Goal: Task Accomplishment & Management: Complete application form

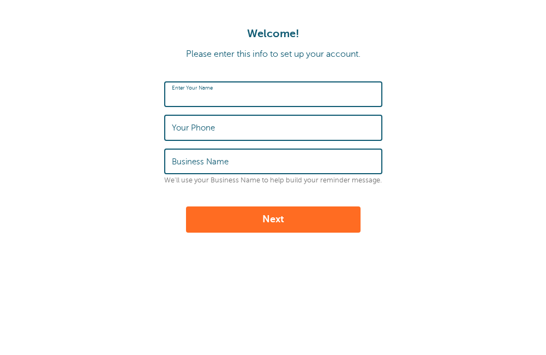
click at [244, 94] on input "Enter Your Name" at bounding box center [273, 93] width 203 height 23
type input "[PERSON_NAME]"
click at [181, 127] on label "Your Phone" at bounding box center [193, 128] width 43 height 10
click at [181, 127] on input "Your Phone" at bounding box center [273, 127] width 203 height 23
type input "4383043931"
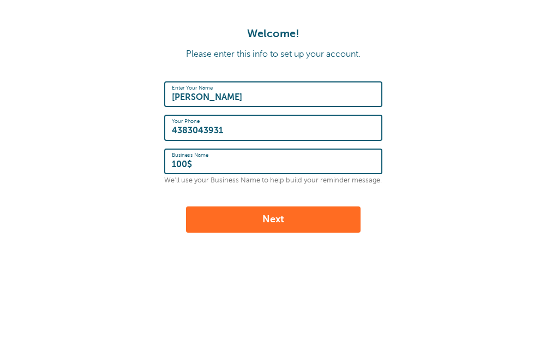
drag, startPoint x: 196, startPoint y: 167, endPoint x: 157, endPoint y: 164, distance: 38.9
click at [157, 164] on form "Enter Your Name Arthur Your Phone 4383043931 Business Name 100$ We'll use your …" at bounding box center [273, 156] width 524 height 151
type input "9511-9822 Quebec inc"
click at [250, 217] on button "Next" at bounding box center [273, 219] width 175 height 26
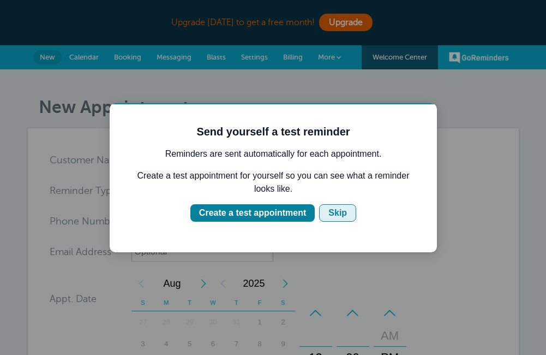
click at [331, 215] on div "Skip" at bounding box center [338, 212] width 19 height 13
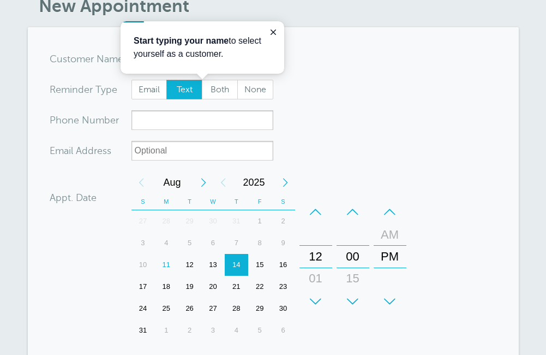
scroll to position [71, 0]
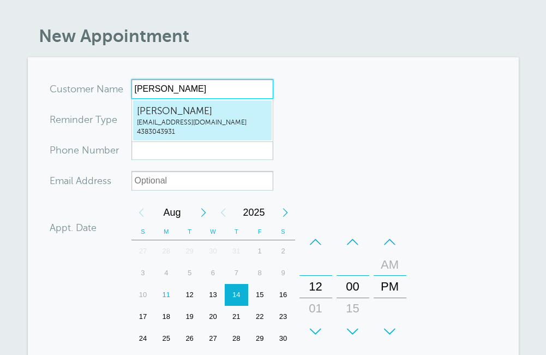
click at [151, 127] on span "4383043931" at bounding box center [202, 131] width 131 height 9
type input "Arthurarthurimmo88@gmail.com4383043931"
type input "Arthur"
type input "4383043931"
type input "arthurimmo88@gmail.com"
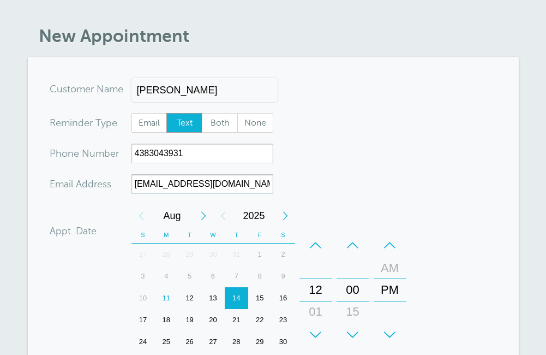
scroll to position [126, 0]
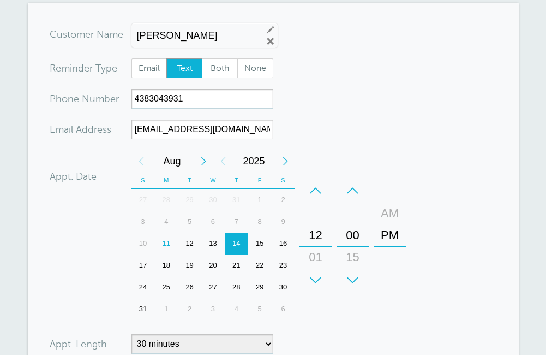
click at [390, 219] on div "AM" at bounding box center [390, 213] width 26 height 22
click at [309, 253] on div "01" at bounding box center [316, 257] width 26 height 22
click at [354, 237] on div "00" at bounding box center [353, 235] width 26 height 22
click at [356, 232] on div "00" at bounding box center [353, 235] width 26 height 22
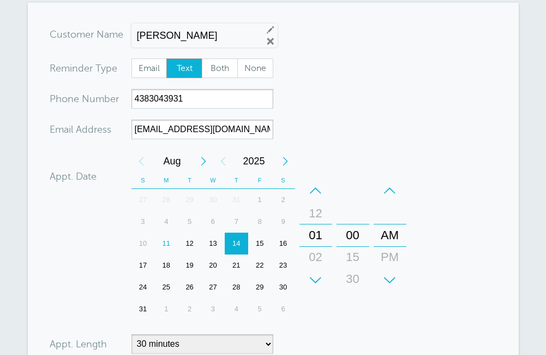
click at [357, 230] on div "00" at bounding box center [353, 235] width 26 height 22
click at [353, 236] on div "00" at bounding box center [353, 235] width 26 height 22
click at [170, 242] on div "11" at bounding box center [165, 243] width 23 height 22
click at [353, 231] on div "00" at bounding box center [353, 235] width 26 height 22
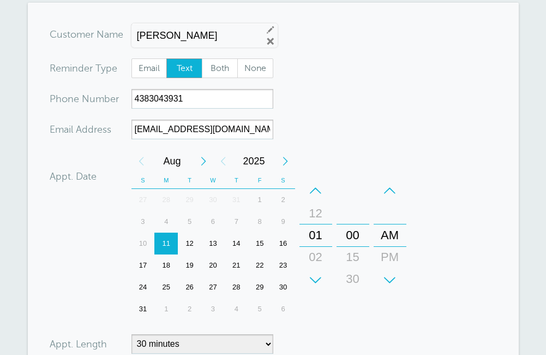
click at [353, 277] on div "+" at bounding box center [353, 280] width 33 height 22
click at [355, 262] on div "15" at bounding box center [353, 257] width 26 height 22
click at [353, 260] on div "30" at bounding box center [353, 257] width 26 height 22
click at [355, 210] on div "15" at bounding box center [353, 213] width 26 height 22
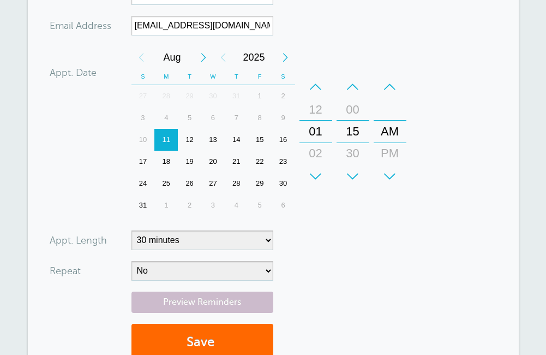
scroll to position [235, 0]
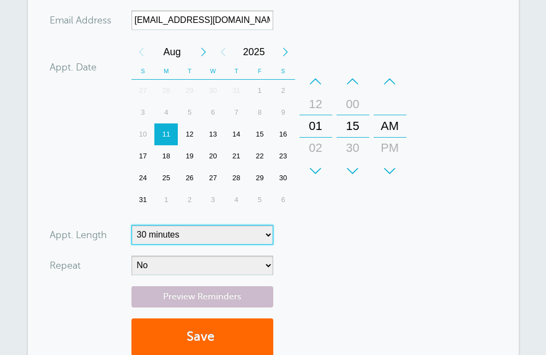
click at [269, 232] on select "5 minutes 10 minutes 15 minutes 20 minutes 25 minutes 30 minutes 35 minutes 40 …" at bounding box center [203, 235] width 142 height 20
select select "5"
click at [132, 225] on select "5 minutes 10 minutes 15 minutes 20 minutes 25 minutes 30 minutes 35 minutes 40 …" at bounding box center [203, 235] width 142 height 20
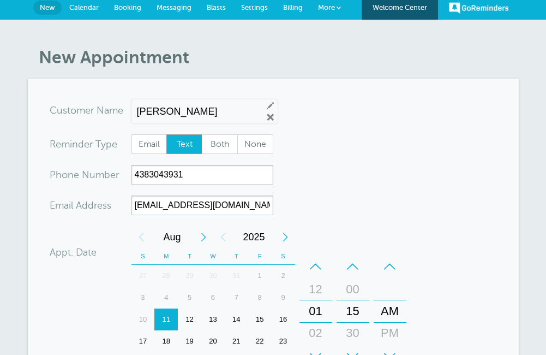
scroll to position [71, 0]
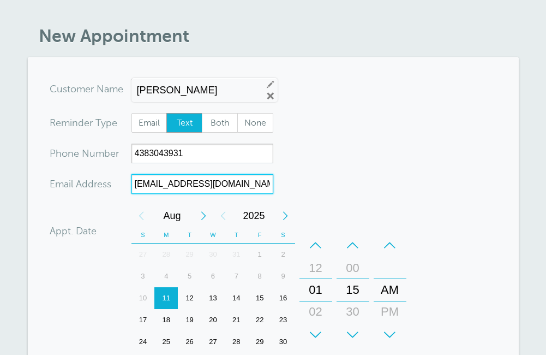
click at [240, 186] on input "[EMAIL_ADDRESS][DOMAIN_NAME]" at bounding box center [203, 184] width 142 height 20
drag, startPoint x: 240, startPoint y: 186, endPoint x: 144, endPoint y: 182, distance: 96.1
click at [144, 182] on input "[EMAIL_ADDRESS][DOMAIN_NAME]" at bounding box center [203, 184] width 142 height 20
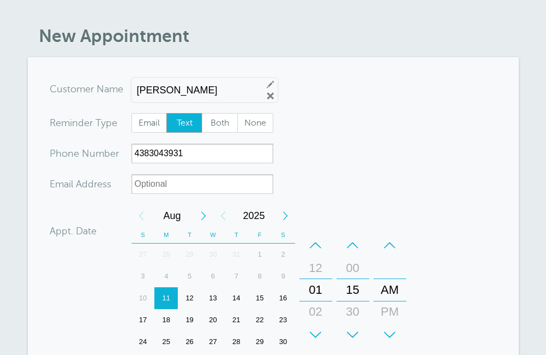
click at [380, 164] on form "You are creating a new customer. To use an existing customer select one from th…" at bounding box center [273, 304] width 447 height 451
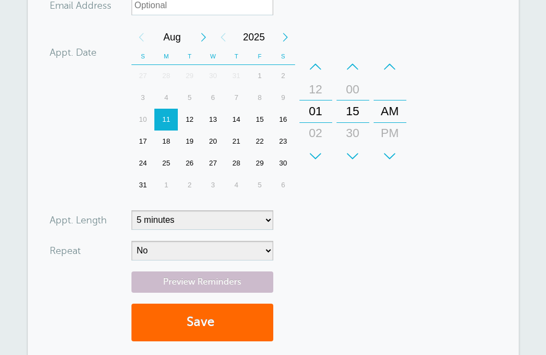
scroll to position [273, 0]
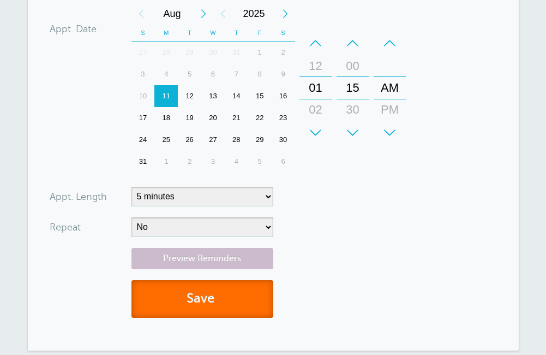
click at [210, 295] on button "Save" at bounding box center [203, 299] width 142 height 38
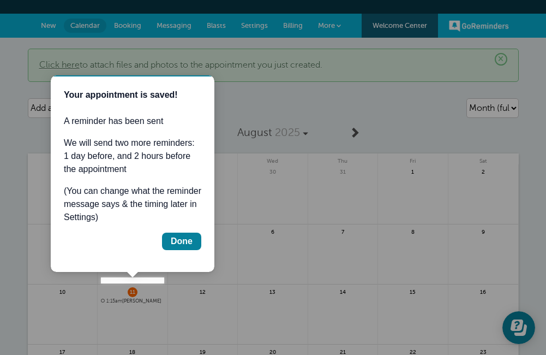
scroll to position [55, 0]
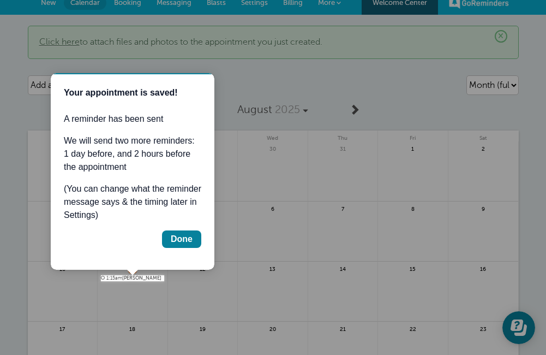
click at [265, 82] on div at bounding box center [355, 140] width 382 height 281
click at [189, 238] on div "Done" at bounding box center [182, 238] width 22 height 13
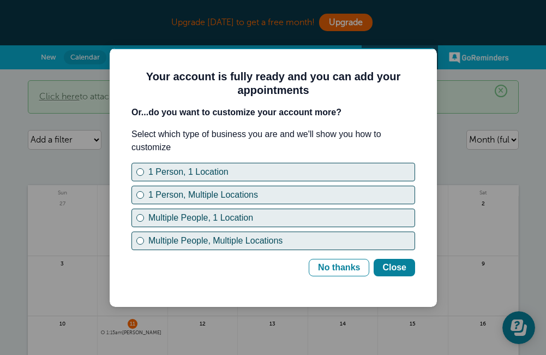
scroll to position [0, 0]
click at [399, 273] on div "Close" at bounding box center [395, 267] width 24 height 13
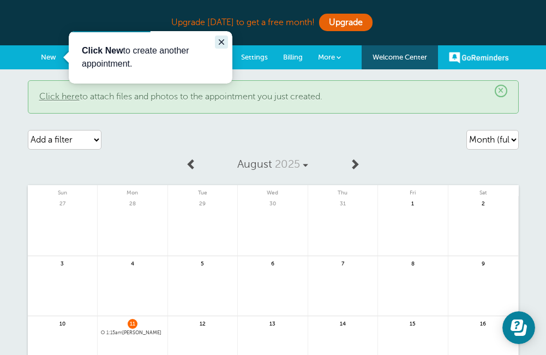
click at [219, 42] on icon "Close guide" at bounding box center [221, 42] width 9 height 9
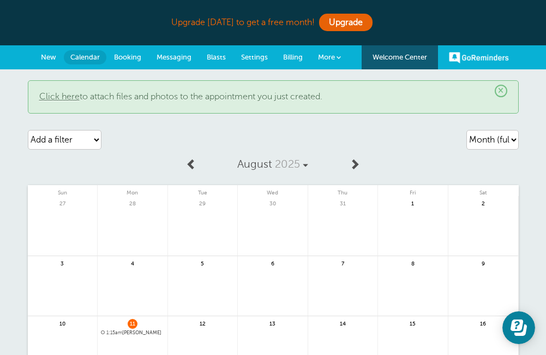
click at [340, 61] on link "More" at bounding box center [330, 57] width 38 height 25
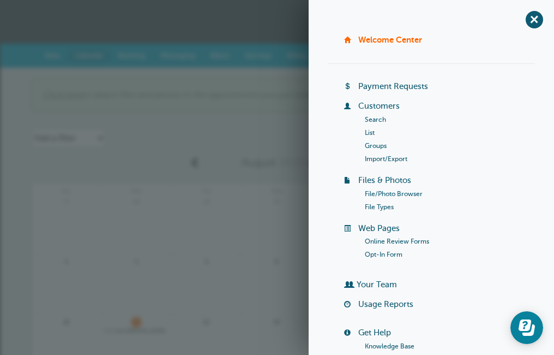
click at [272, 25] on div "Upgrade today to get a free month! Upgrade" at bounding box center [277, 22] width 491 height 23
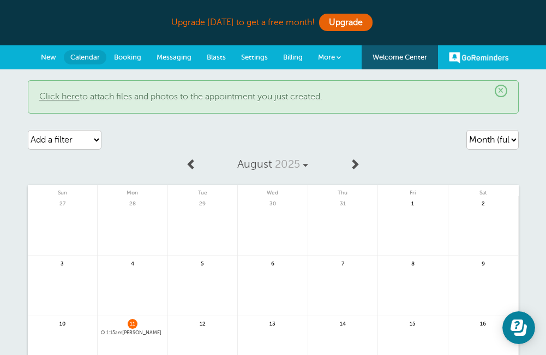
click at [175, 59] on span "Messaging" at bounding box center [174, 57] width 35 height 8
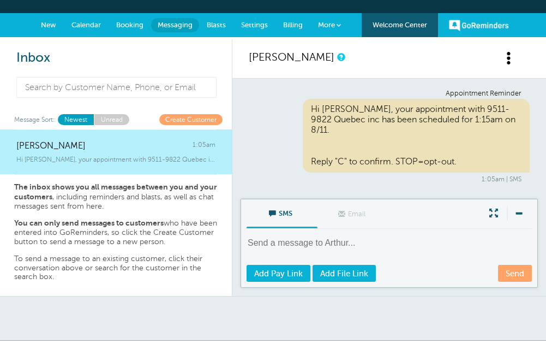
scroll to position [55, 0]
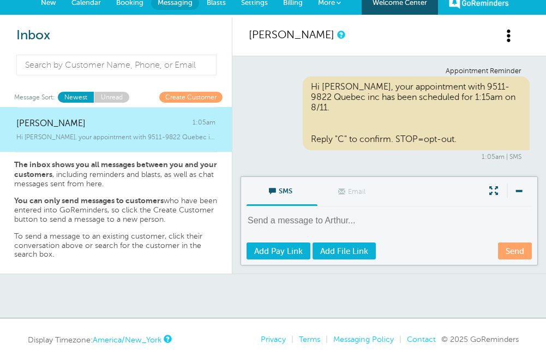
click at [278, 222] on textarea at bounding box center [391, 227] width 288 height 27
type textarea "hi"
click at [519, 248] on link "Send" at bounding box center [515, 250] width 34 height 17
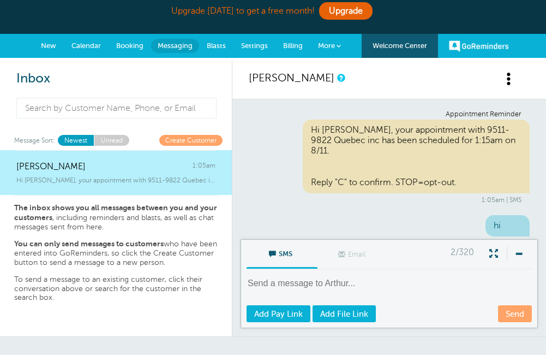
scroll to position [0, 0]
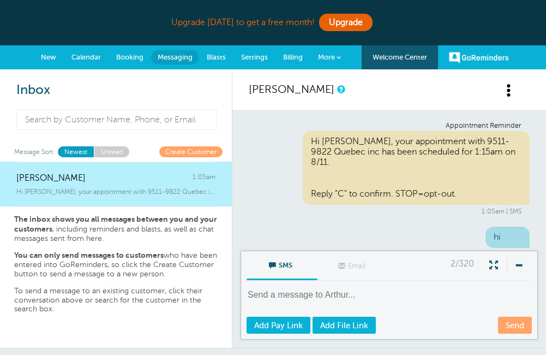
click at [217, 62] on link "Blasts" at bounding box center [216, 57] width 34 height 24
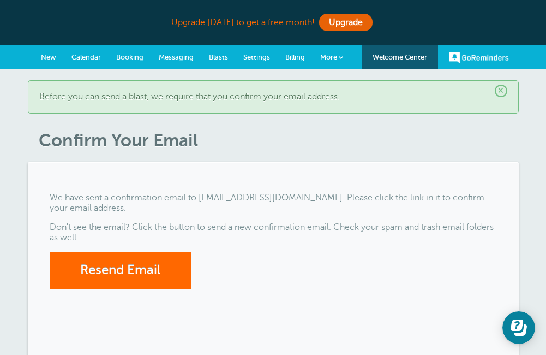
click at [216, 57] on span "Blasts" at bounding box center [218, 57] width 19 height 8
click at [122, 276] on button "Resend Email" at bounding box center [121, 271] width 142 height 38
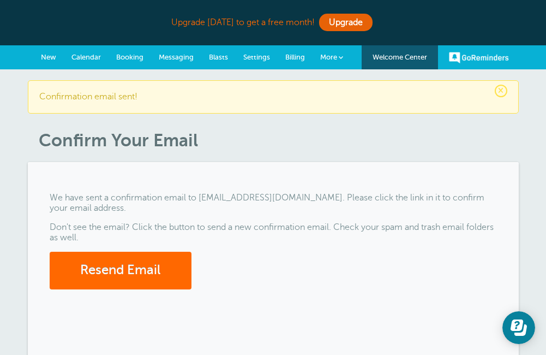
click at [177, 51] on link "Messaging" at bounding box center [176, 57] width 50 height 24
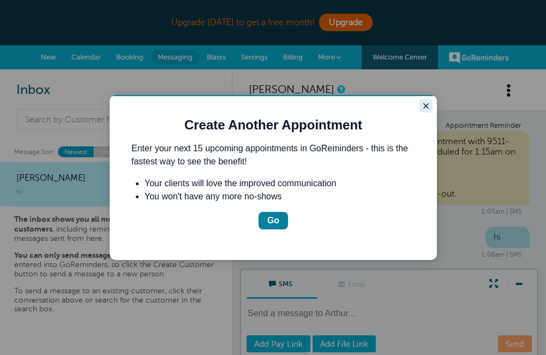
click at [427, 105] on icon "Close guide" at bounding box center [425, 105] width 5 height 5
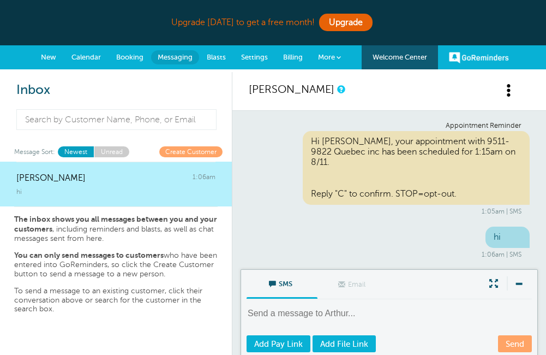
click at [91, 57] on span "Calendar" at bounding box center [85, 57] width 29 height 8
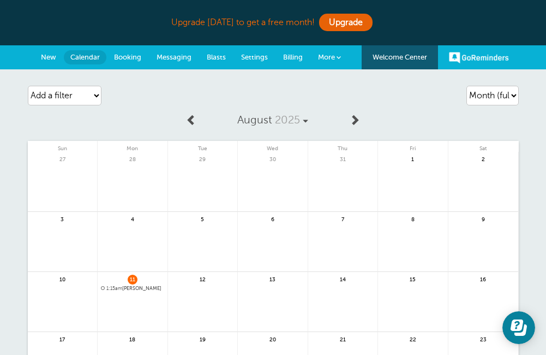
click at [331, 61] on span "More" at bounding box center [326, 57] width 17 height 8
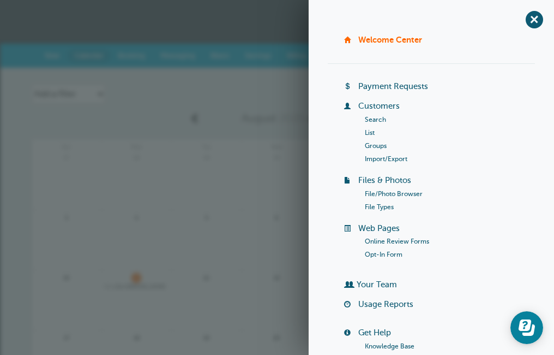
click at [368, 132] on link "List" at bounding box center [370, 133] width 10 height 8
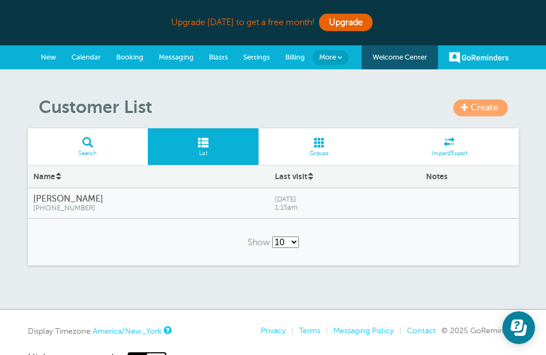
click at [319, 144] on span at bounding box center [320, 142] width 122 height 10
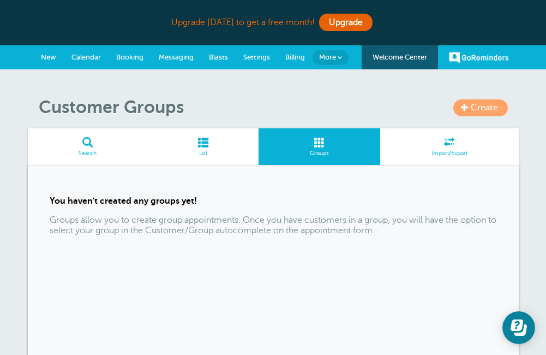
click at [463, 109] on span at bounding box center [465, 107] width 8 height 8
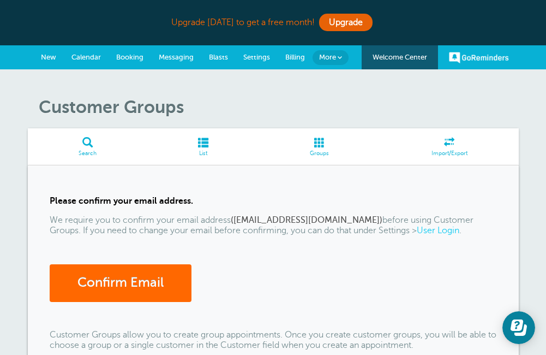
click at [320, 142] on span at bounding box center [320, 142] width 122 height 10
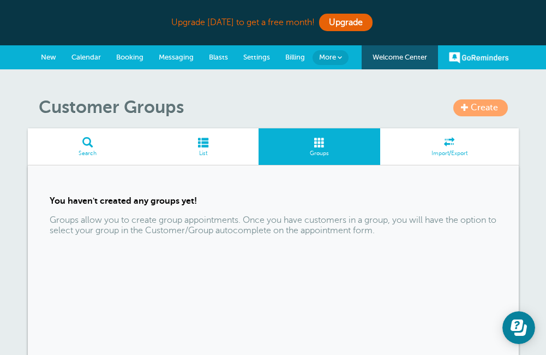
click at [494, 109] on span "Create" at bounding box center [484, 108] width 27 height 10
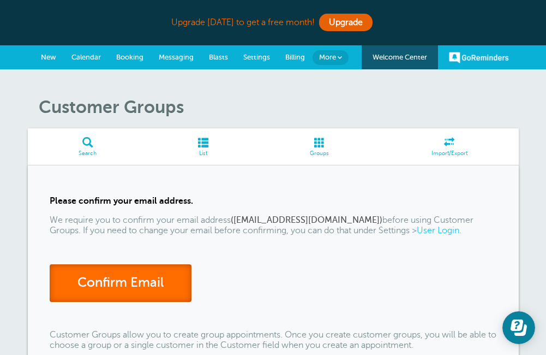
click at [126, 278] on link "Confirm Email" at bounding box center [121, 283] width 142 height 38
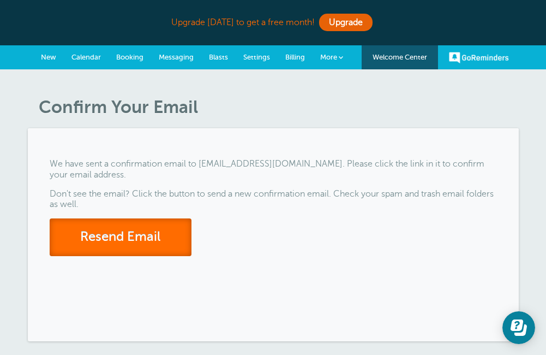
click at [118, 230] on button "Resend Email" at bounding box center [121, 237] width 142 height 38
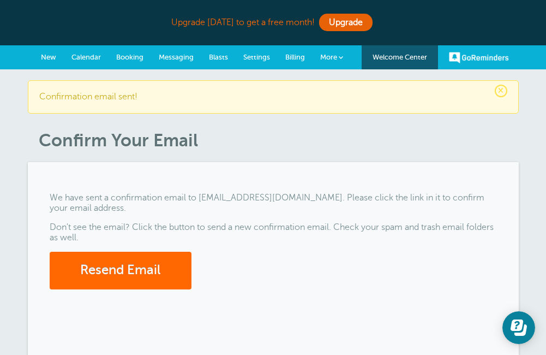
click at [217, 55] on span "Blasts" at bounding box center [218, 57] width 19 height 8
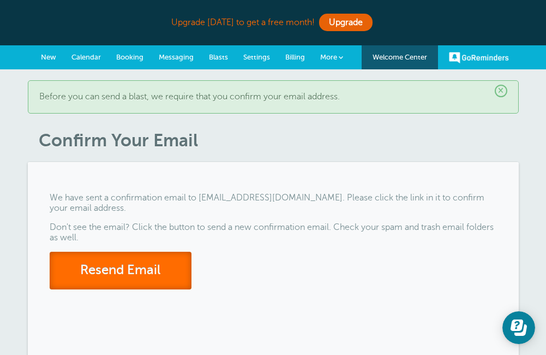
click at [167, 271] on button "Resend Email" at bounding box center [121, 271] width 142 height 38
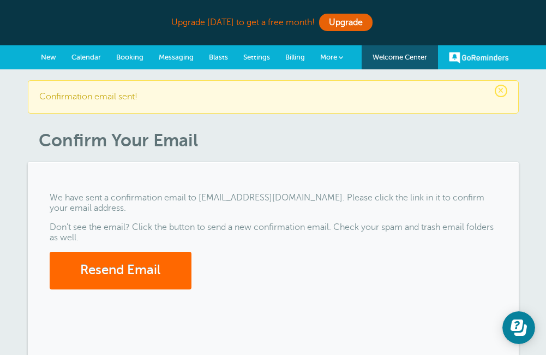
click at [495, 55] on link "GoReminders" at bounding box center [479, 57] width 60 height 24
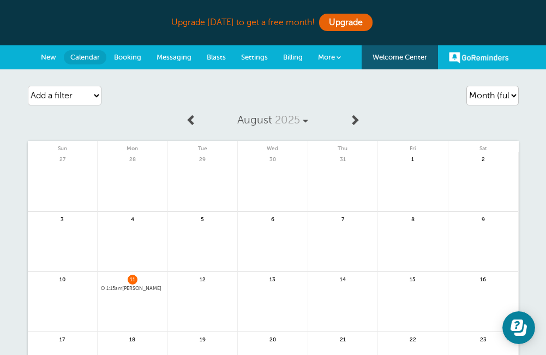
click at [335, 57] on link "More" at bounding box center [330, 57] width 38 height 25
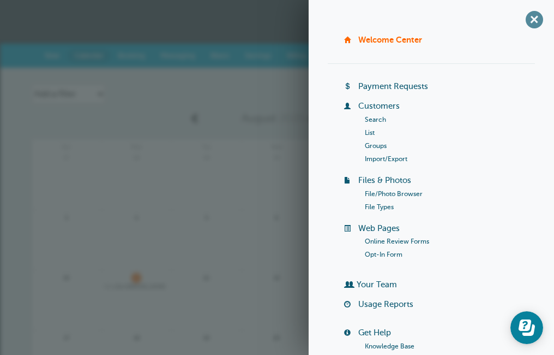
click at [526, 23] on span "+" at bounding box center [534, 19] width 25 height 25
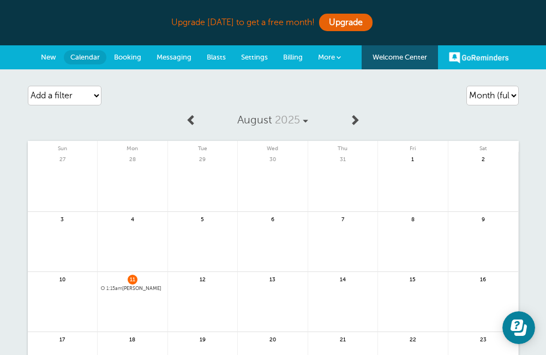
click at [263, 53] on span "Settings" at bounding box center [254, 57] width 27 height 8
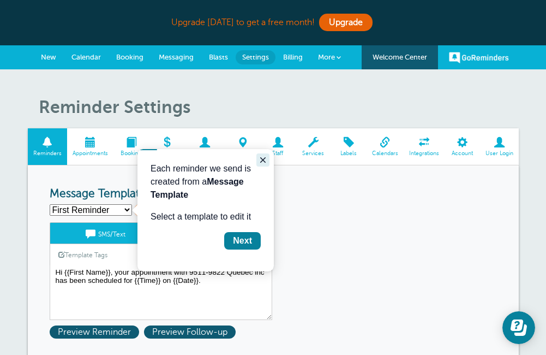
click at [262, 160] on icon "Close guide" at bounding box center [262, 159] width 5 height 5
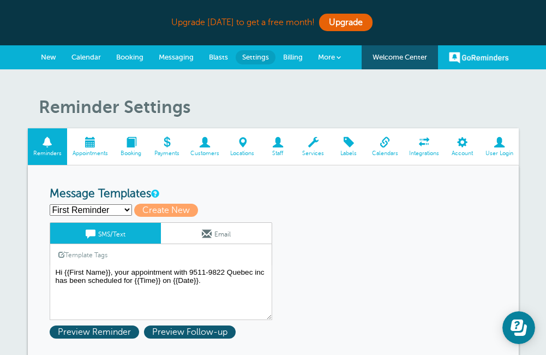
click at [118, 211] on select "First Reminder Second Reminder Third Reminder Create new..." at bounding box center [91, 209] width 82 height 11
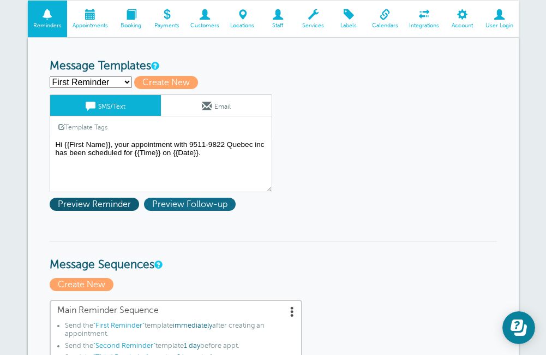
scroll to position [109, 0]
